Goal: Information Seeking & Learning: Find specific page/section

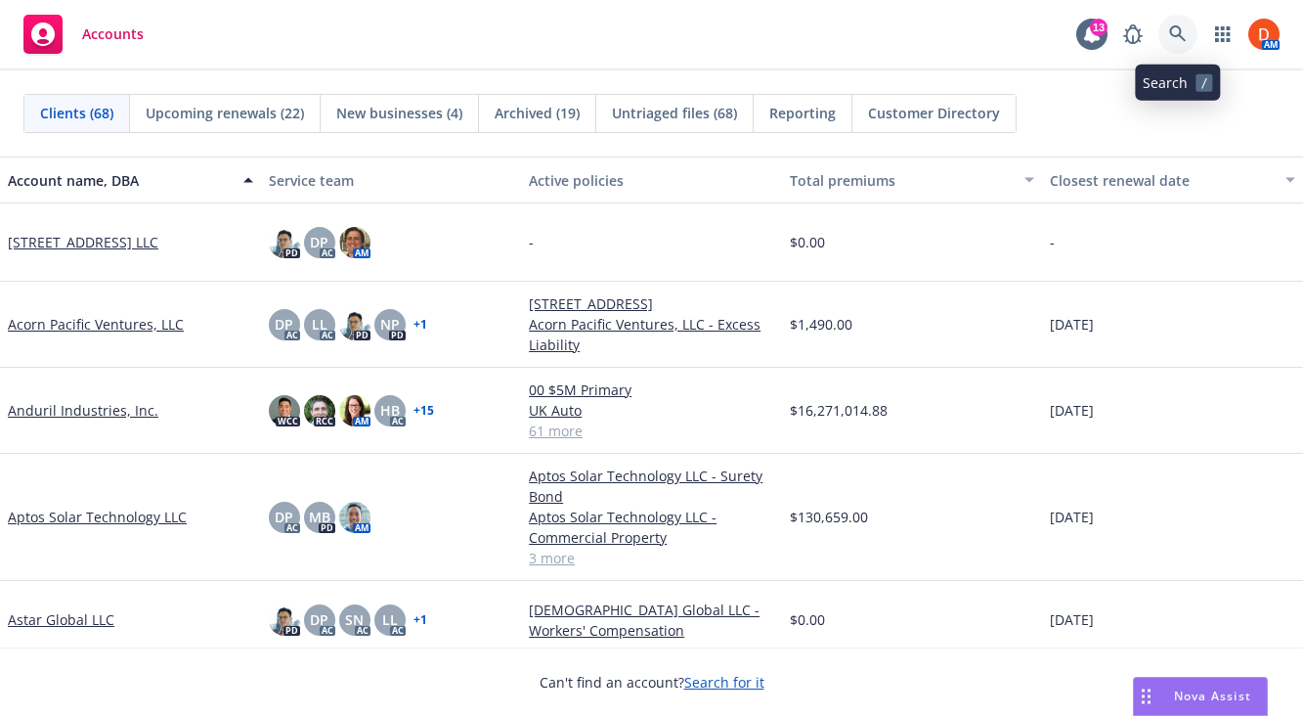
click at [1185, 31] on icon at bounding box center [1179, 34] width 18 height 18
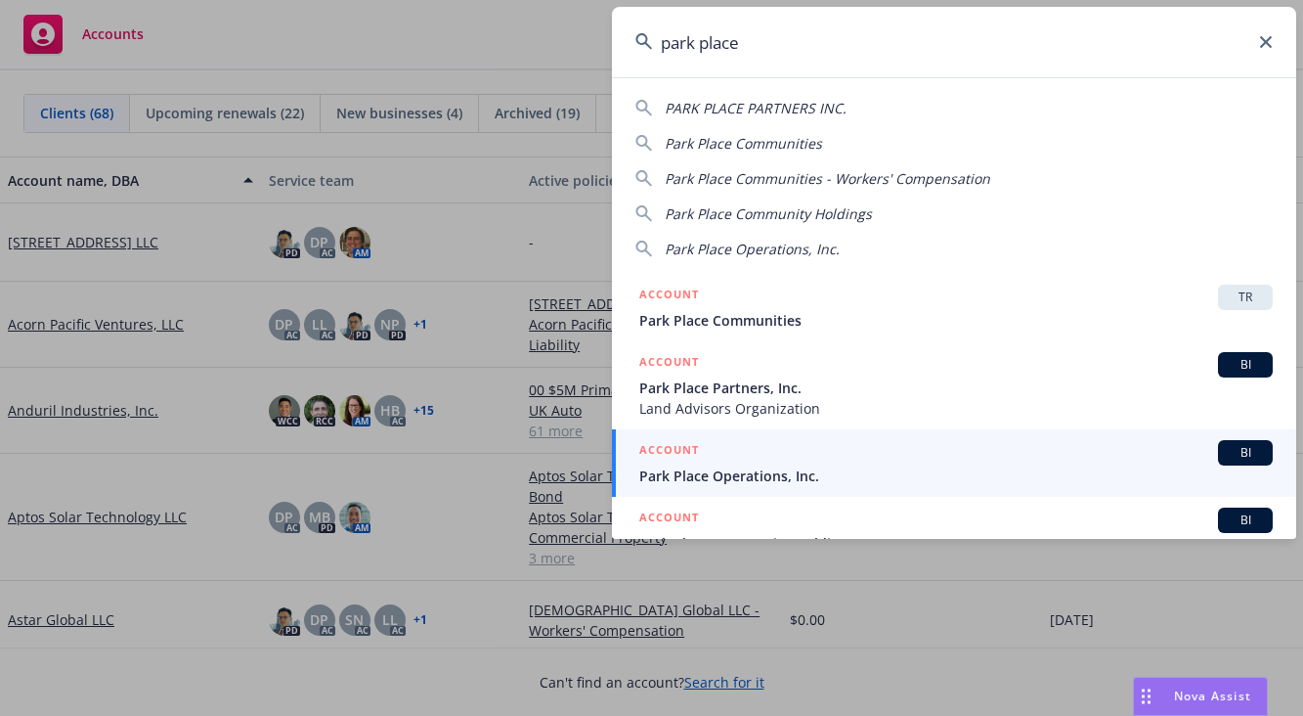
type input "park place"
